Goal: Transaction & Acquisition: Purchase product/service

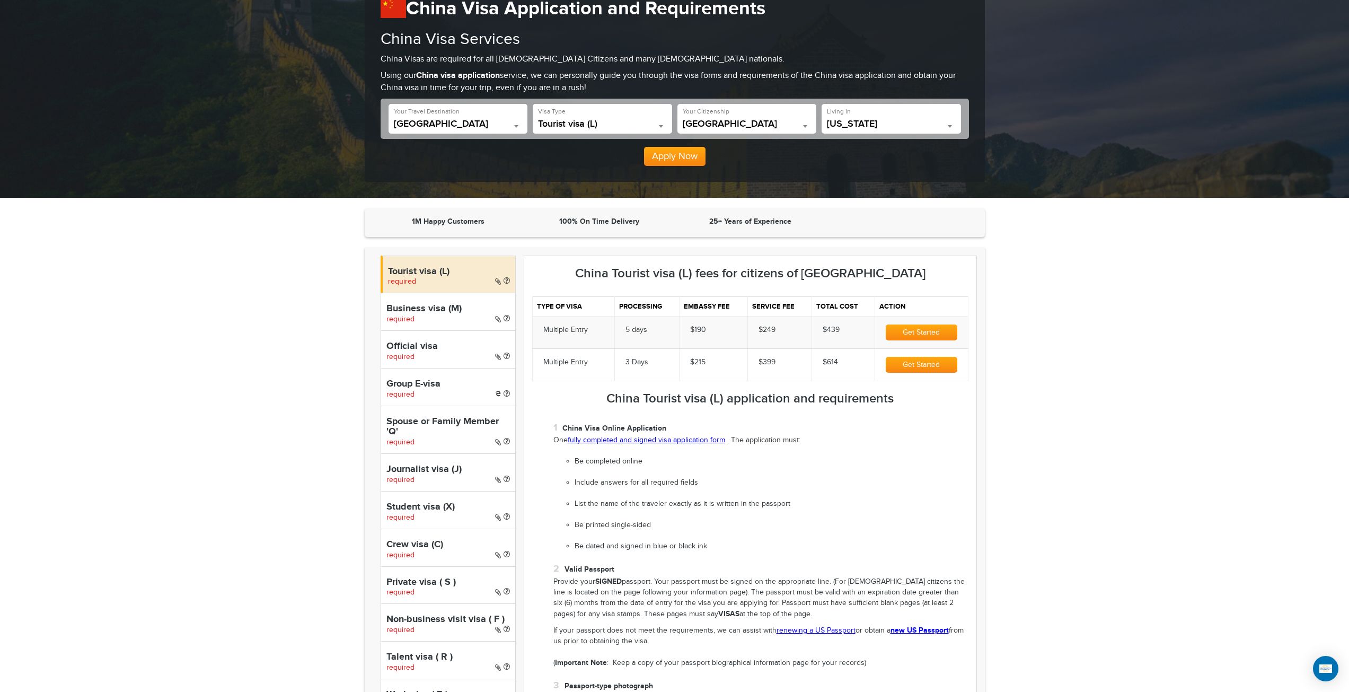
scroll to position [159, 0]
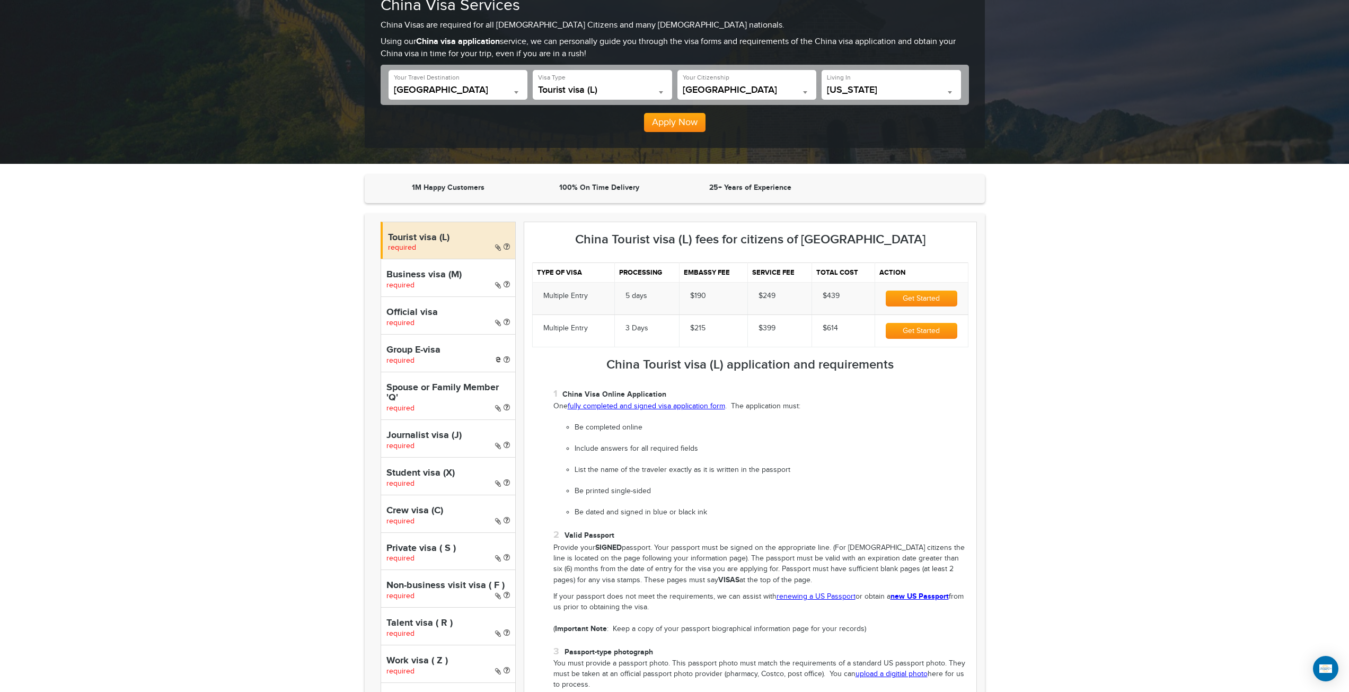
click at [909, 298] on button "Get Started" at bounding box center [921, 299] width 71 height 16
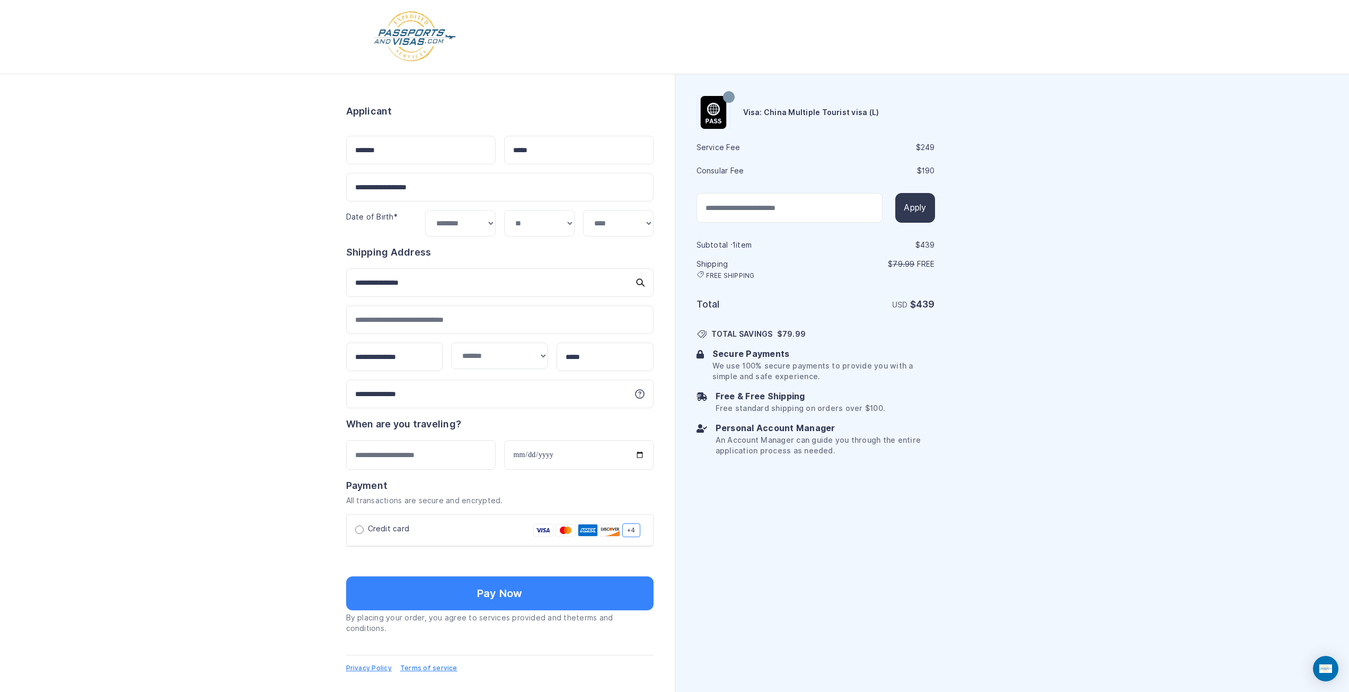
select select "**"
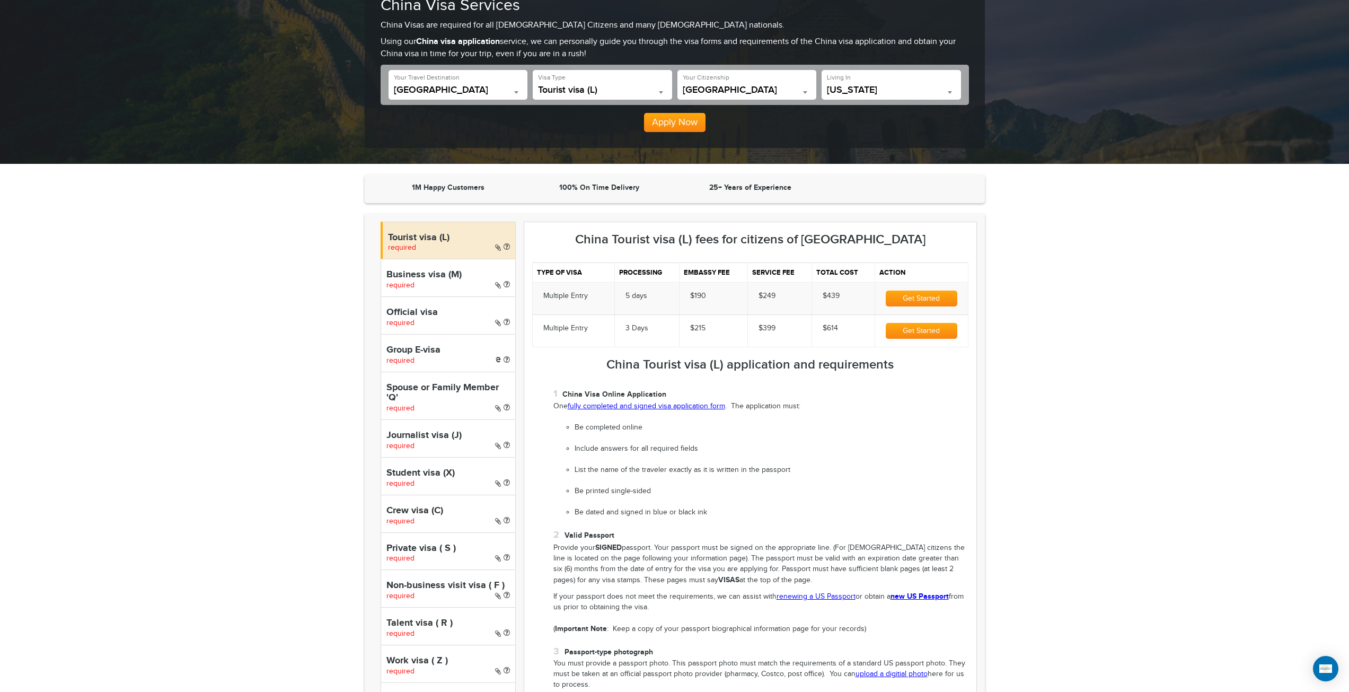
click at [672, 407] on link "fully completed and signed visa application form" at bounding box center [646, 406] width 157 height 8
